Goal: Information Seeking & Learning: Understand process/instructions

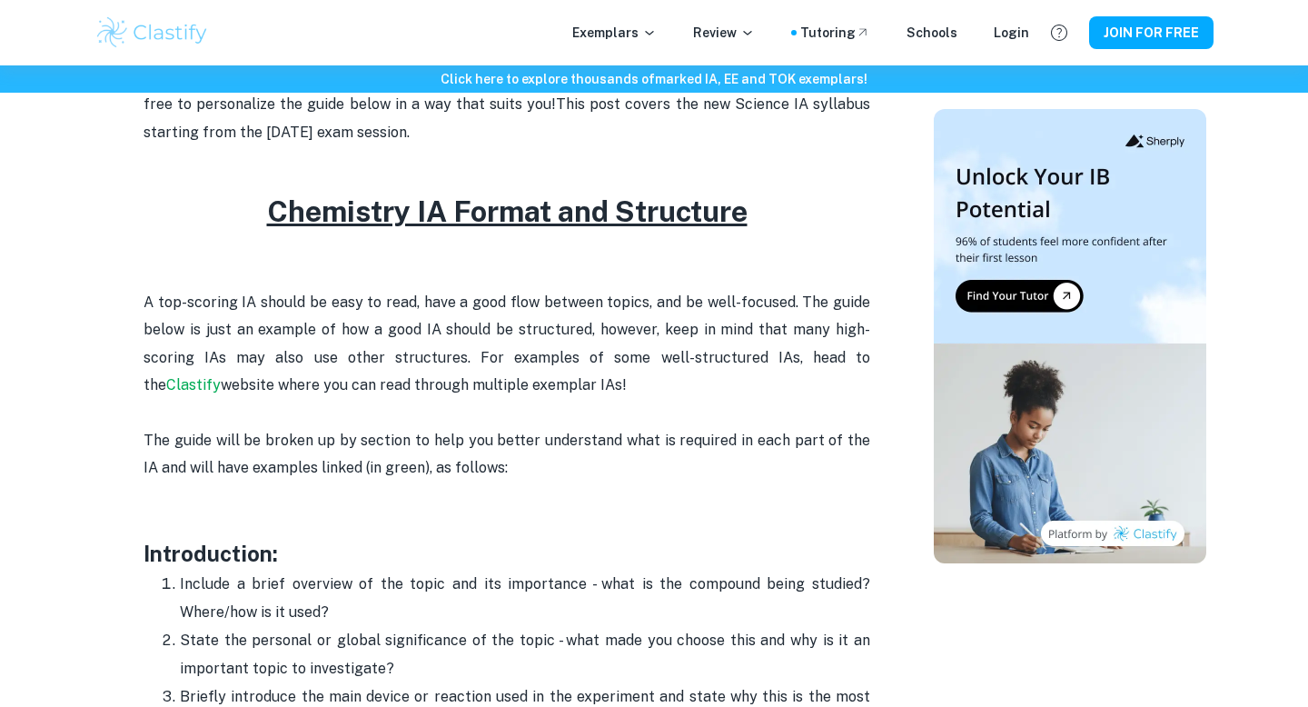
scroll to position [1006, 0]
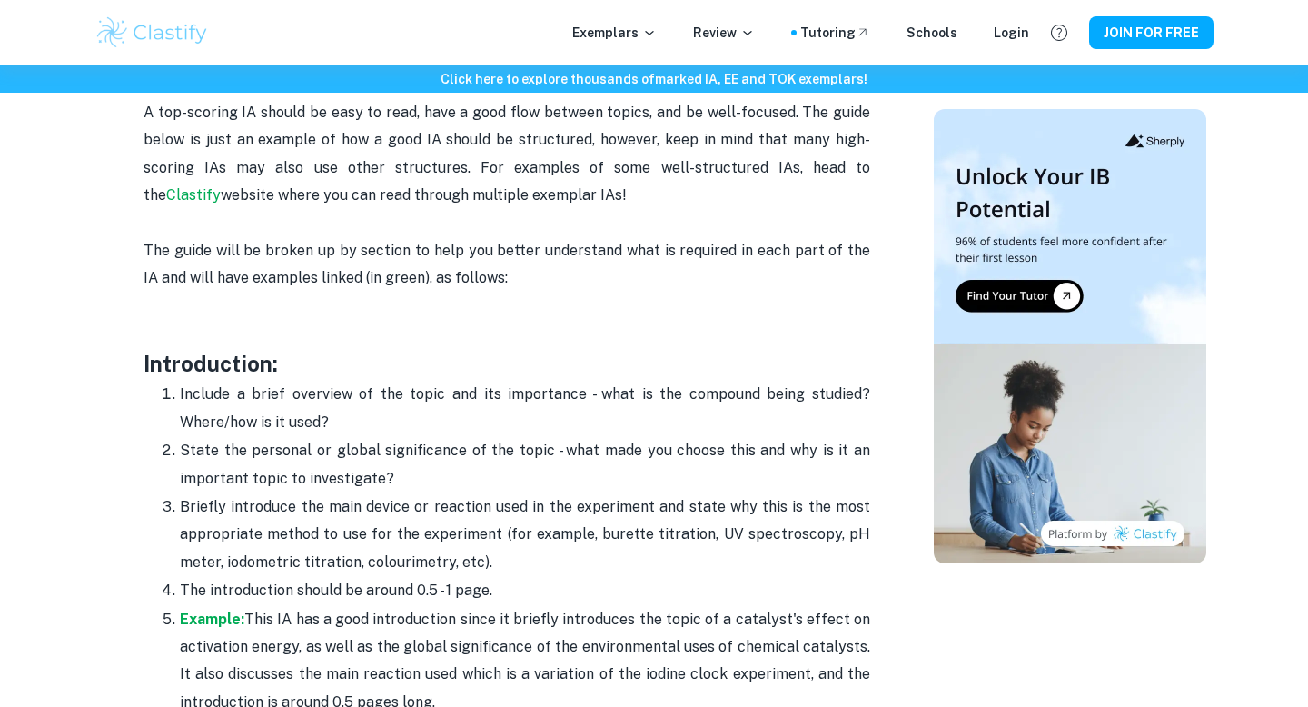
click at [286, 411] on p "Include a brief overview of the topic and its importance - what is the compound…" at bounding box center [525, 407] width 690 height 55
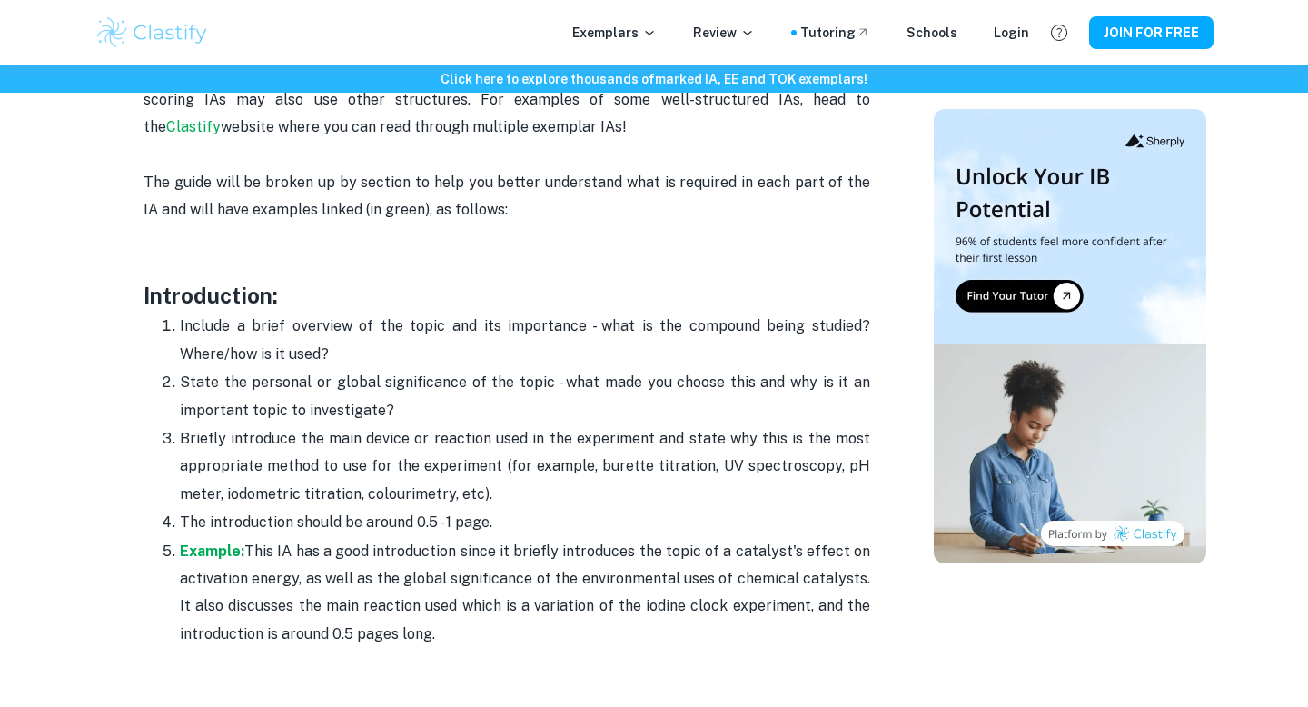
scroll to position [1169, 0]
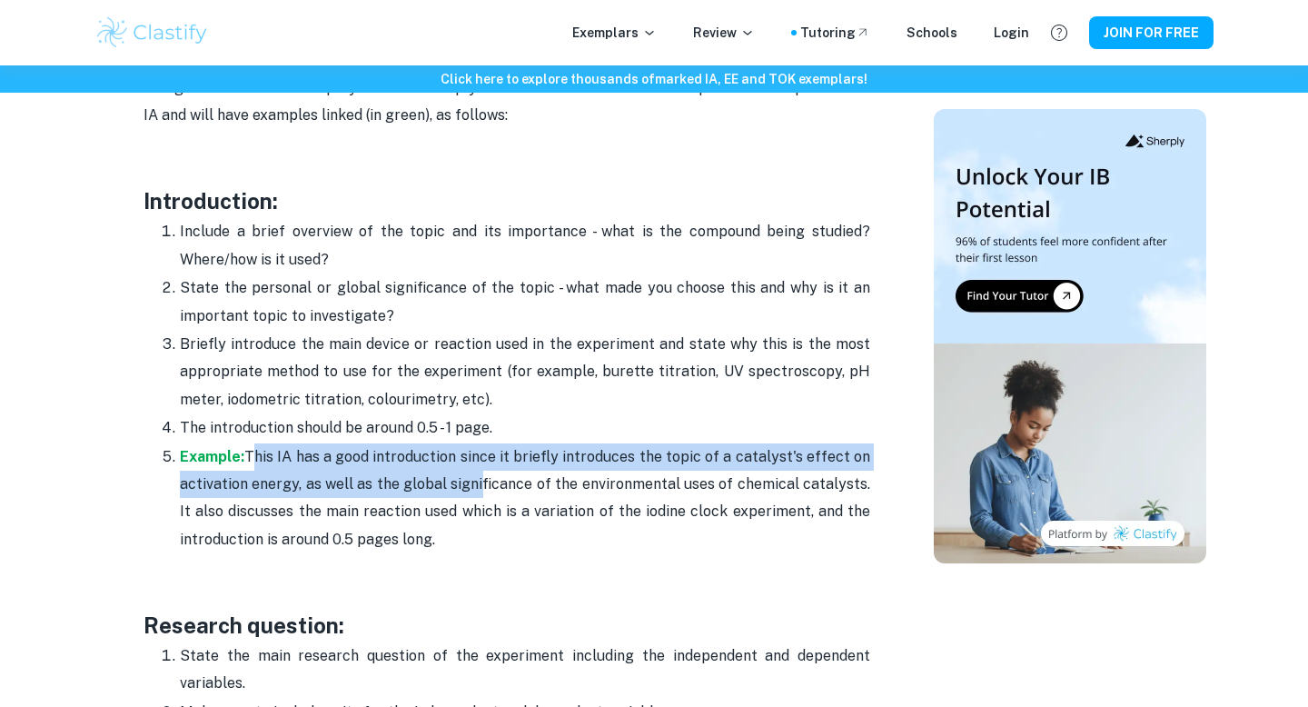
drag, startPoint x: 250, startPoint y: 456, endPoint x: 470, endPoint y: 494, distance: 223.9
click at [470, 495] on p "Example: This IA has a good introduction since it briefly introduces the topic …" at bounding box center [525, 498] width 690 height 111
click at [476, 498] on p "Example: This IA has a good introduction since it briefly introduces the topic …" at bounding box center [525, 498] width 690 height 111
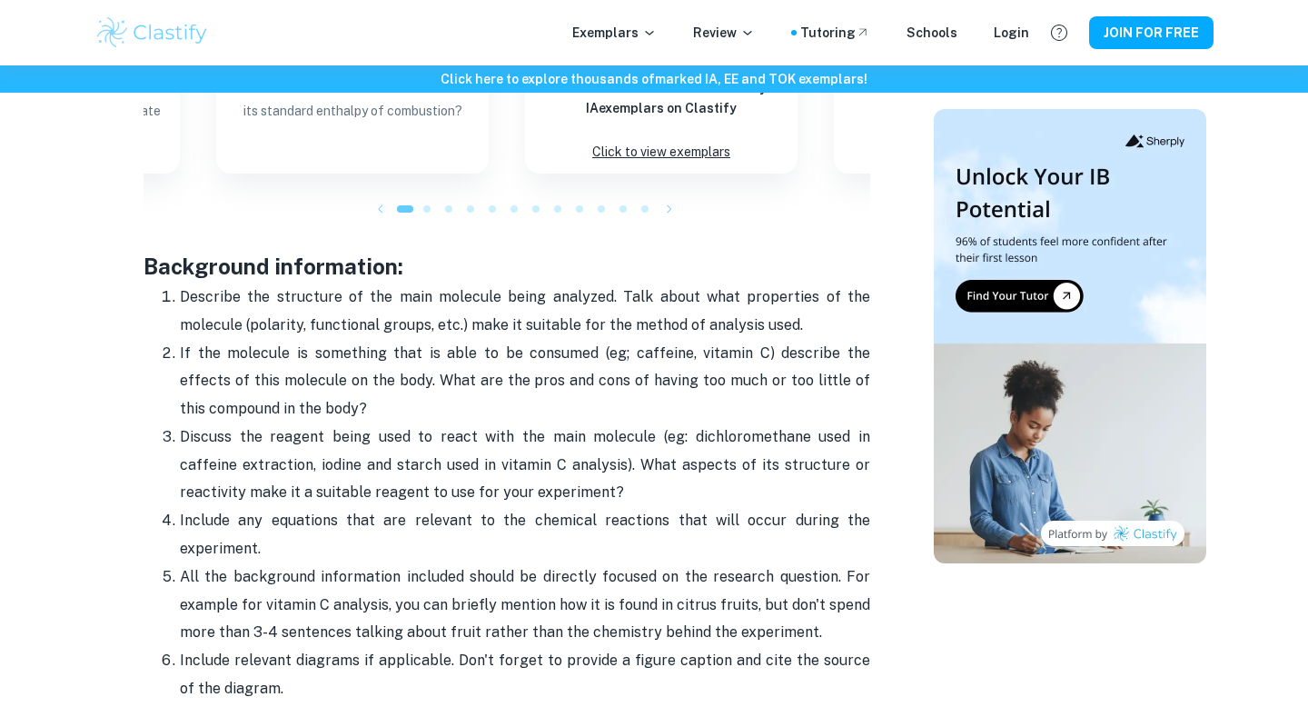
scroll to position [2321, 0]
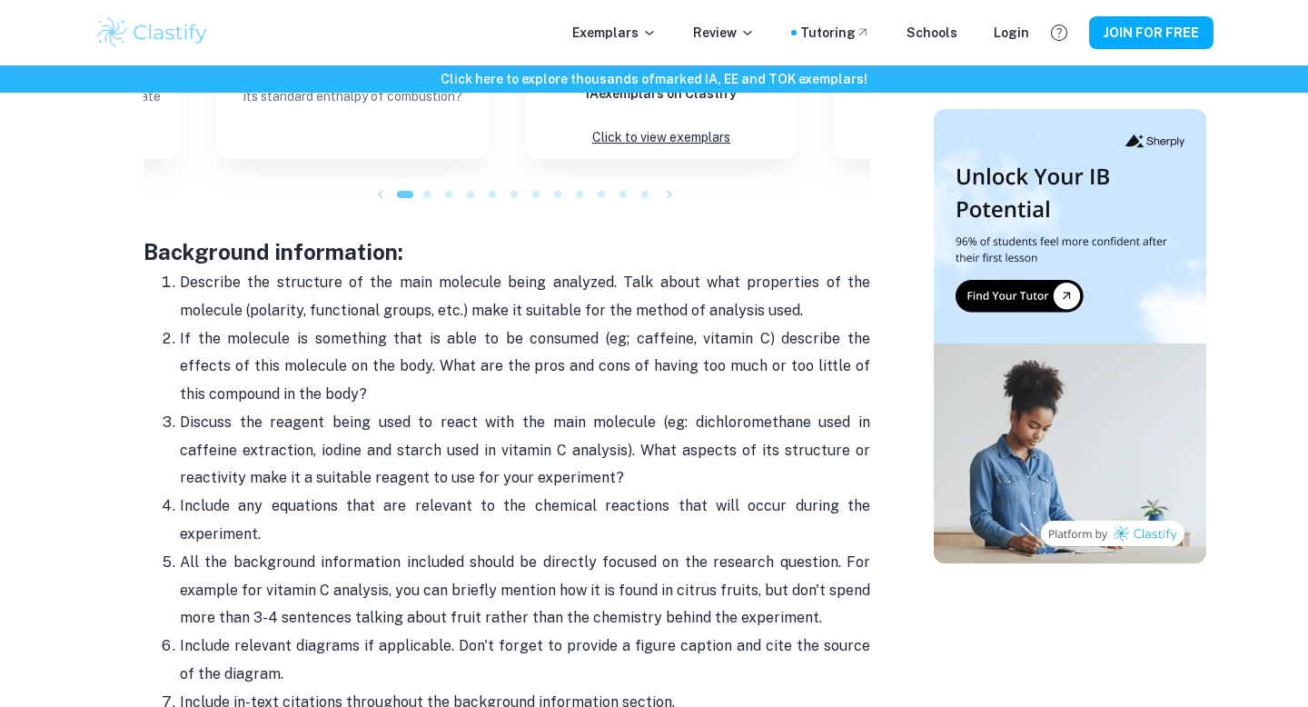
click at [436, 374] on p "If the molecule is something that is able to be consumed (eg; caffeine, vitamin…" at bounding box center [525, 366] width 690 height 83
click at [416, 397] on p "If the molecule is something that is able to be consumed (eg; caffeine, vitamin…" at bounding box center [525, 366] width 690 height 83
click at [411, 410] on p "Discuss the reagent being used to react with the main molecule (eg: dichloromet…" at bounding box center [525, 450] width 690 height 83
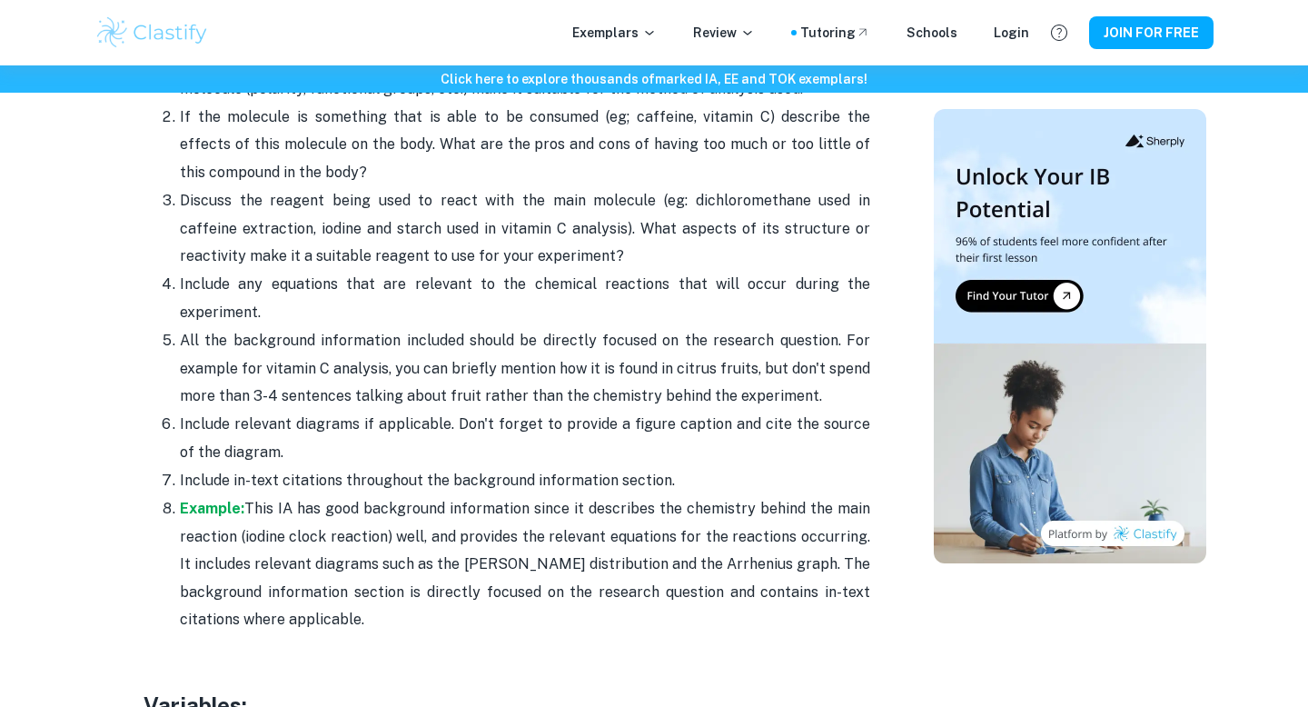
scroll to position [2550, 0]
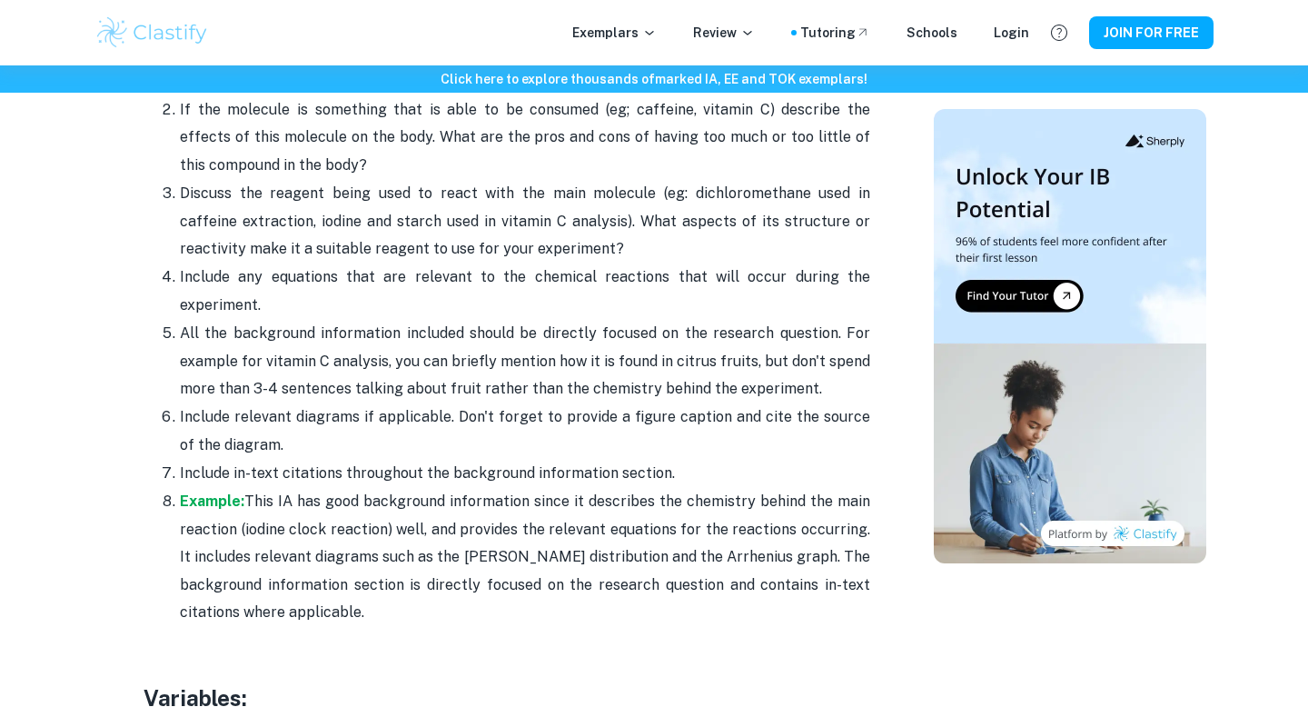
click at [378, 469] on p "Include in-text citations throughout the background information section." at bounding box center [525, 472] width 690 height 27
click at [381, 472] on p "Include in-text citations throughout the background information section." at bounding box center [525, 472] width 690 height 27
click at [385, 518] on p "Example: This IA has good background information since it describes the chemist…" at bounding box center [525, 557] width 690 height 138
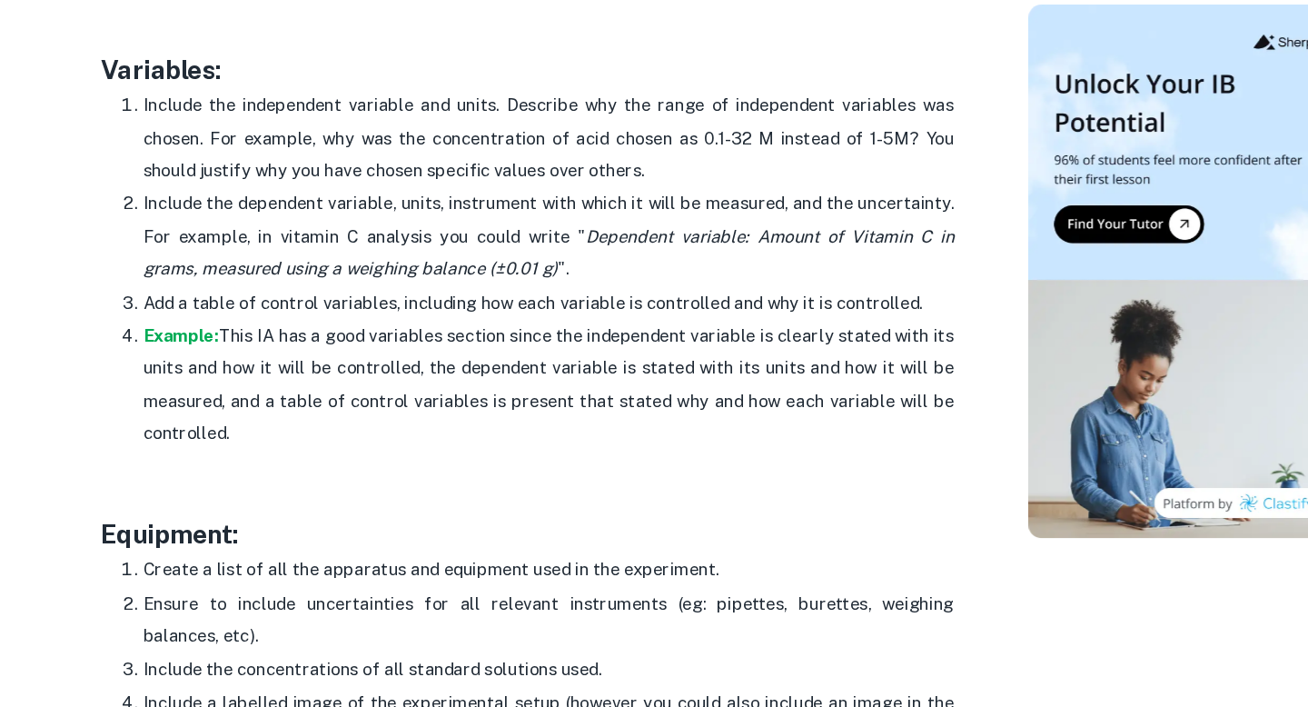
scroll to position [3084, 0]
drag, startPoint x: 620, startPoint y: 256, endPoint x: 360, endPoint y: 199, distance: 266.8
click at [360, 199] on p "Include the independent variable and units. Describe why the range of independe…" at bounding box center [525, 222] width 690 height 83
click at [423, 278] on p "Include the dependent variable, units, instrument with which it will be measure…" at bounding box center [525, 305] width 690 height 83
click at [438, 279] on p "Include the dependent variable, units, instrument with which it will be measure…" at bounding box center [525, 305] width 690 height 83
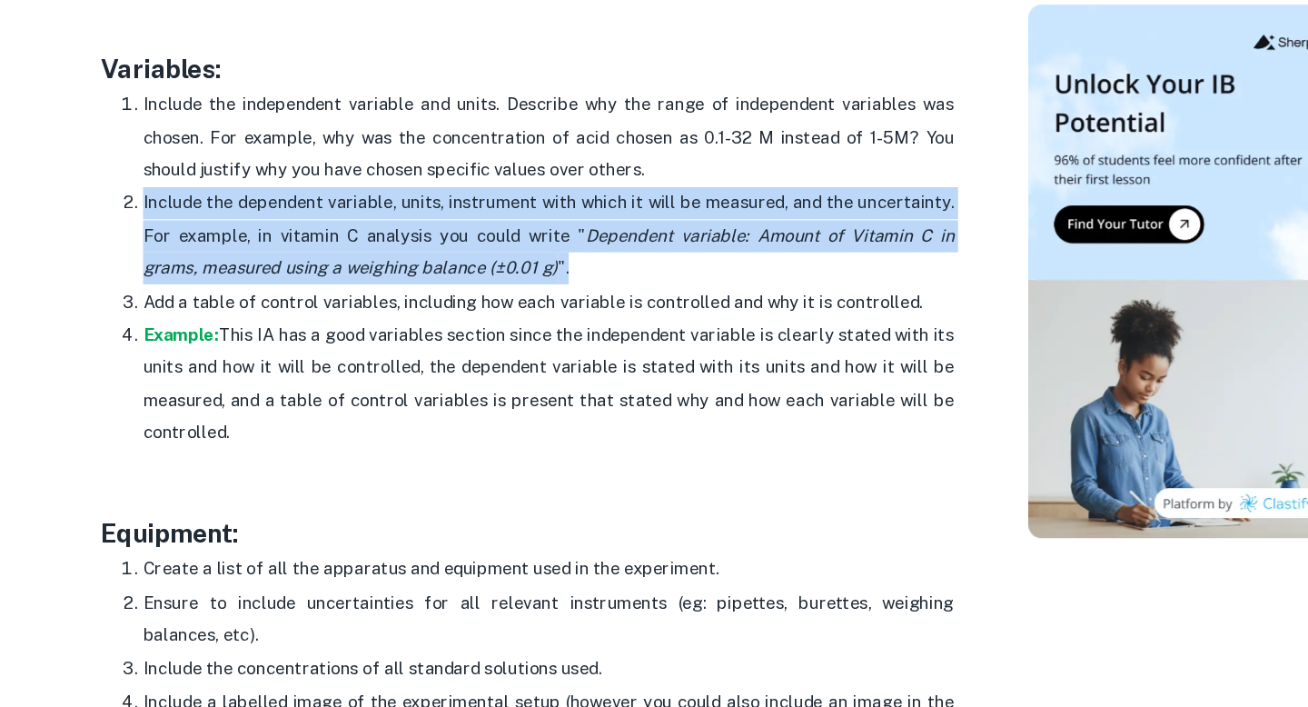
drag, startPoint x: 512, startPoint y: 340, endPoint x: 179, endPoint y: 287, distance: 337.4
click at [180, 287] on li "Include the dependent variable, units, instrument with which it will be measure…" at bounding box center [525, 305] width 690 height 84
click at [376, 342] on p "Include the dependent variable, units, instrument with which it will be measure…" at bounding box center [525, 305] width 690 height 83
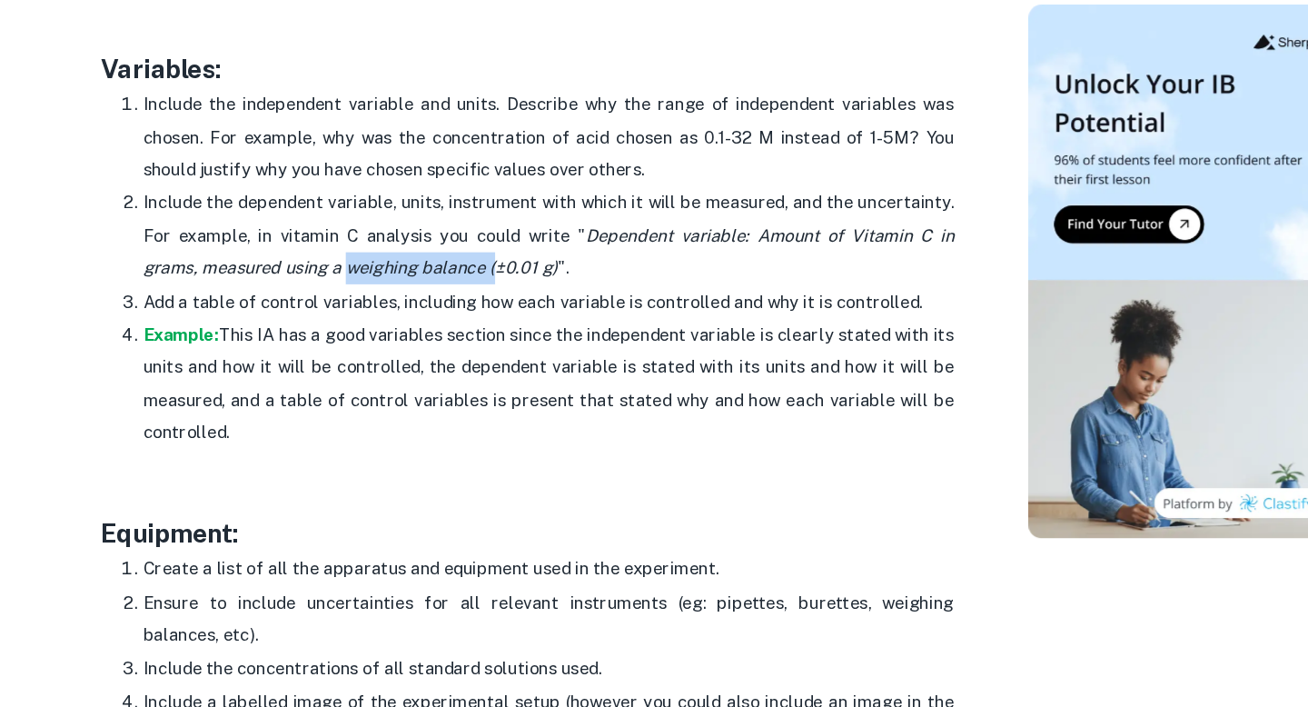
drag, startPoint x: 407, startPoint y: 338, endPoint x: 301, endPoint y: 338, distance: 105.3
click at [301, 338] on icon "Dependent variable: Amount of Vitamin C in grams, measured using a weighing bal…" at bounding box center [525, 319] width 690 height 44
drag, startPoint x: 484, startPoint y: 337, endPoint x: 301, endPoint y: 339, distance: 183.4
click at [301, 339] on p "Include the dependent variable, units, instrument with which it will be measure…" at bounding box center [525, 305] width 690 height 83
copy p "weighing balance (±0.01 g) ""
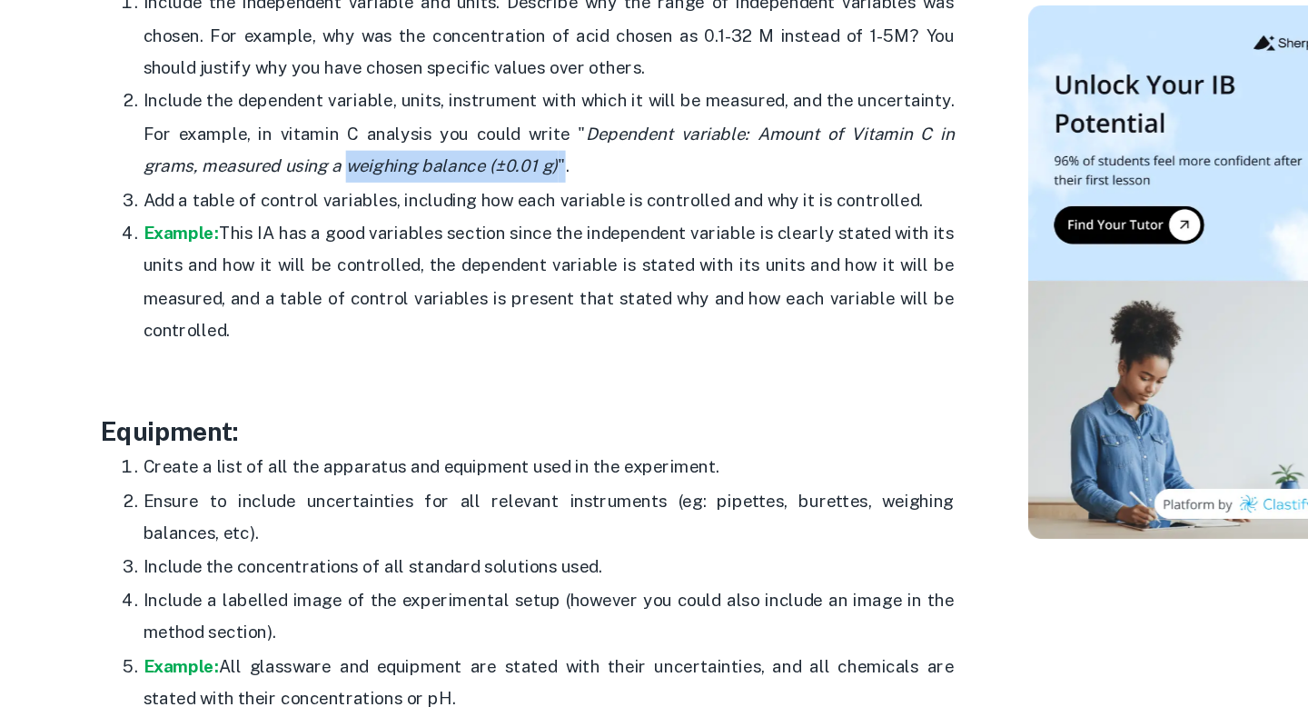
click at [287, 461] on h3 "Equipment:" at bounding box center [506, 471] width 726 height 33
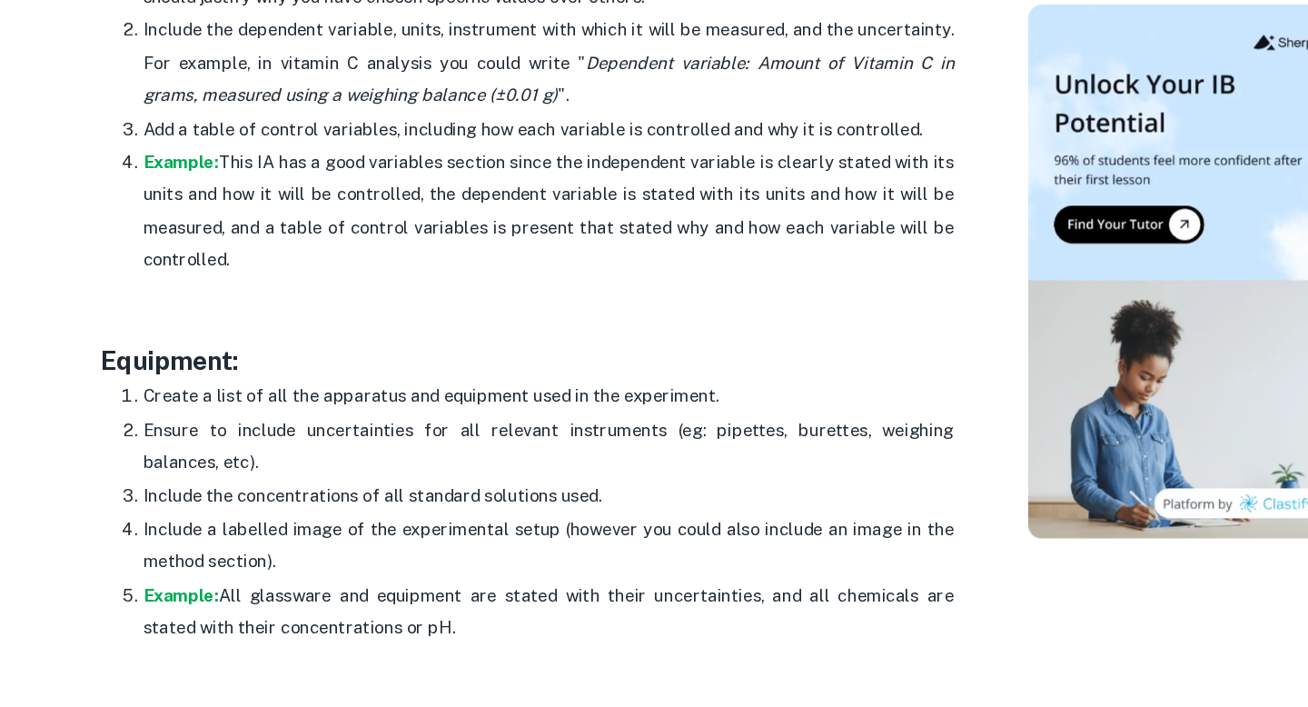
scroll to position [3250, 0]
